Goal: Check status

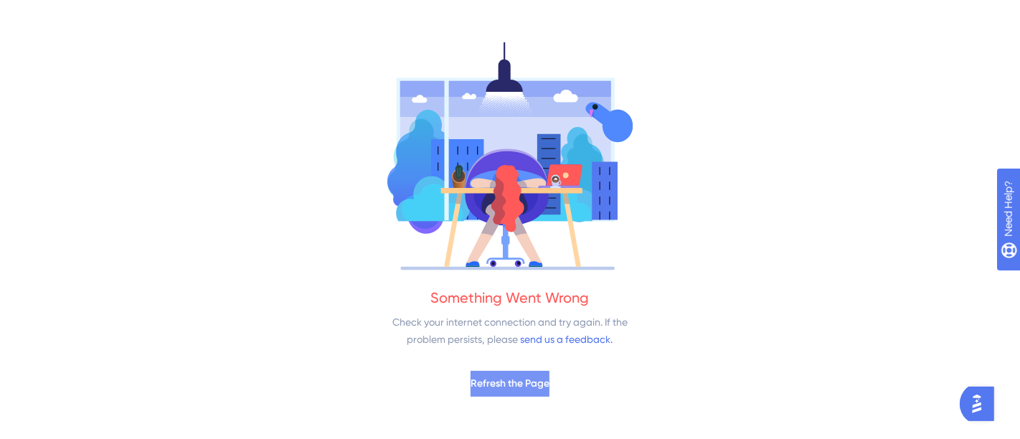
click at [516, 371] on button "Refresh the Page" at bounding box center [509, 384] width 79 height 26
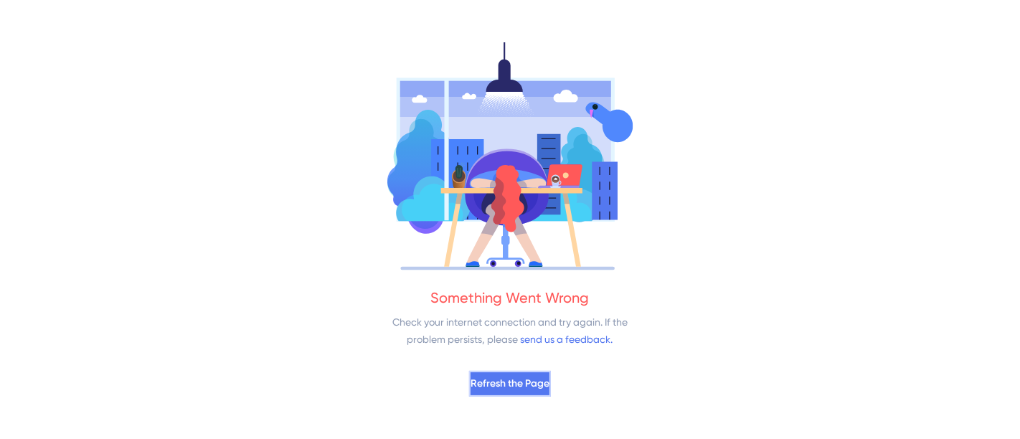
click at [510, 372] on button "Refresh the Page" at bounding box center [510, 384] width 82 height 26
